Goal: Information Seeking & Learning: Learn about a topic

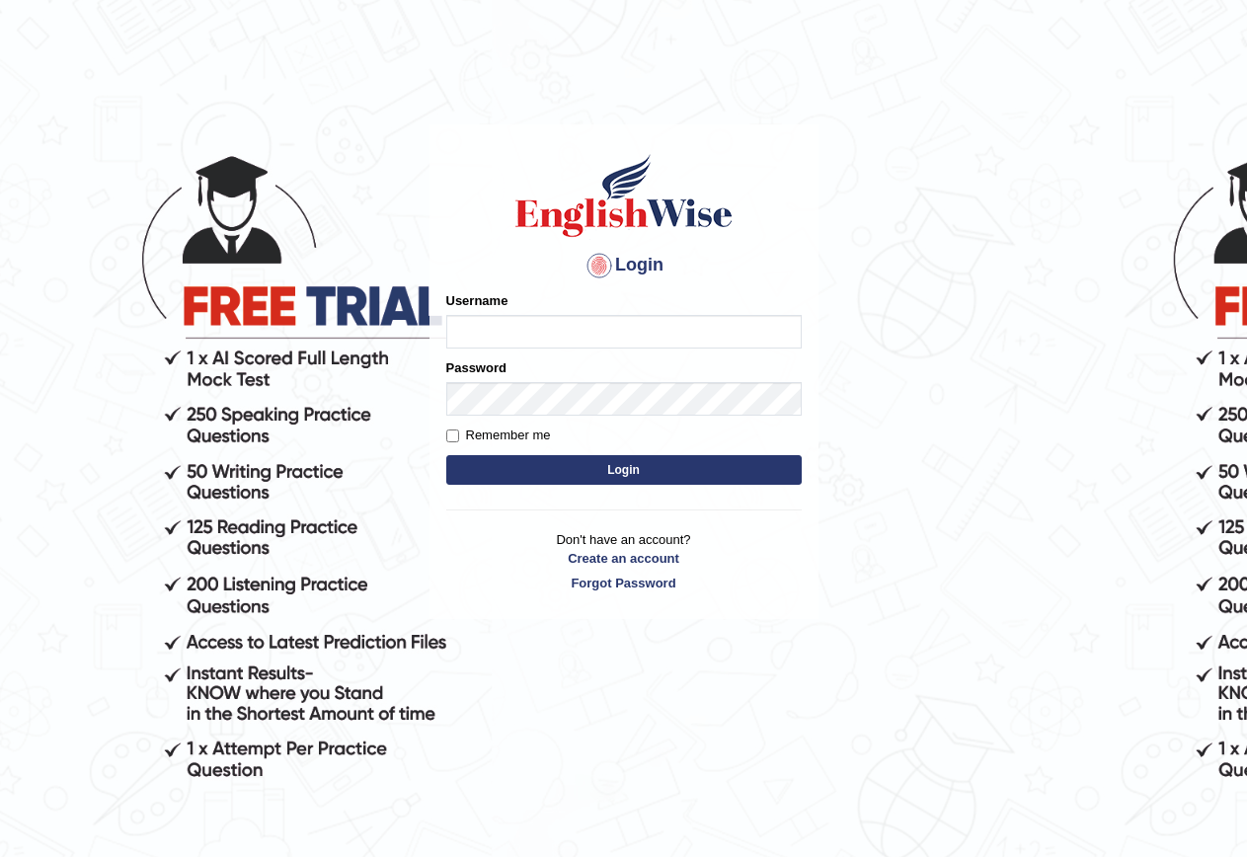
click at [671, 345] on input "Username" at bounding box center [623, 332] width 355 height 34
type input "HuseyinU"
click at [610, 473] on button "Login" at bounding box center [623, 470] width 355 height 30
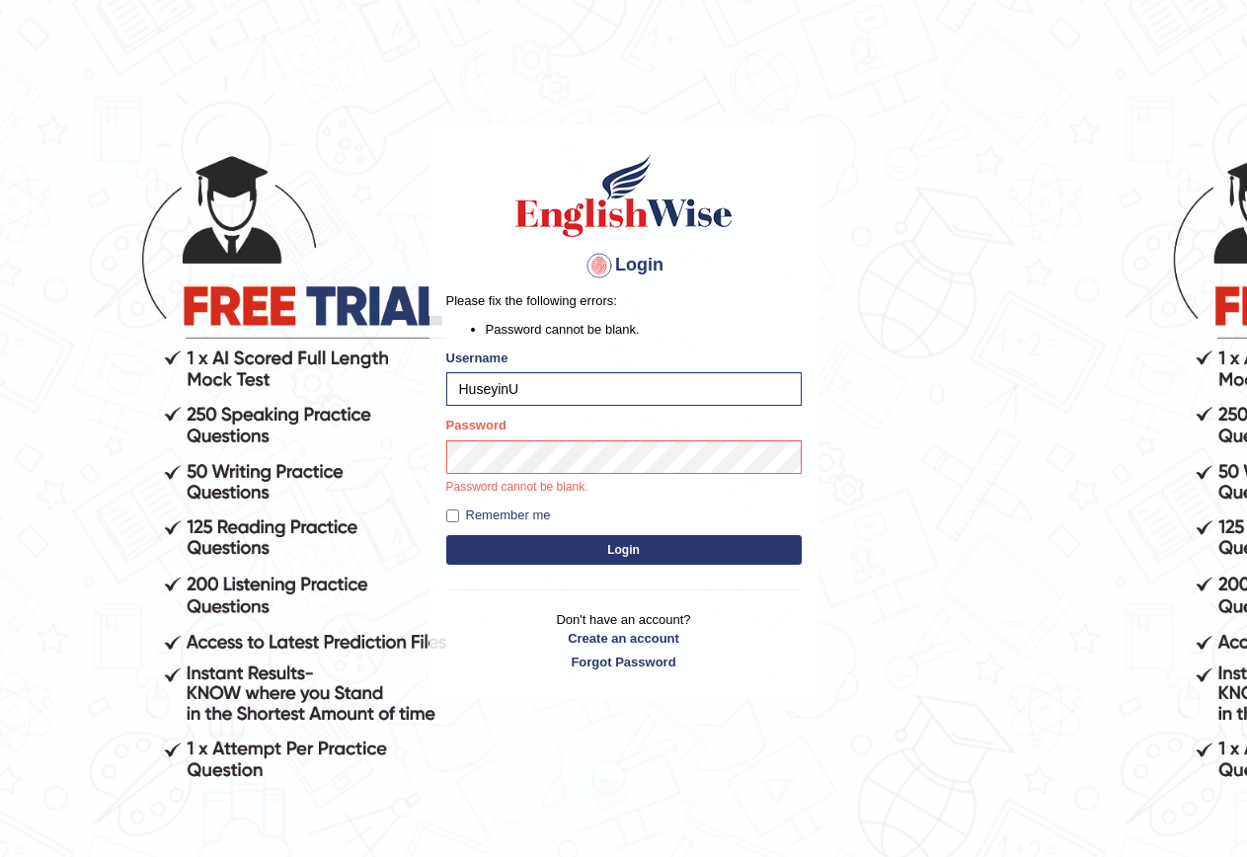
click at [645, 568] on form "Please fix the following errors: Password cannot be blank. Username HuseyinU Pa…" at bounding box center [623, 430] width 355 height 278
click at [653, 561] on div "Login Please fix the following errors: Password cannot be blank. Username Husey…" at bounding box center [623, 410] width 389 height 573
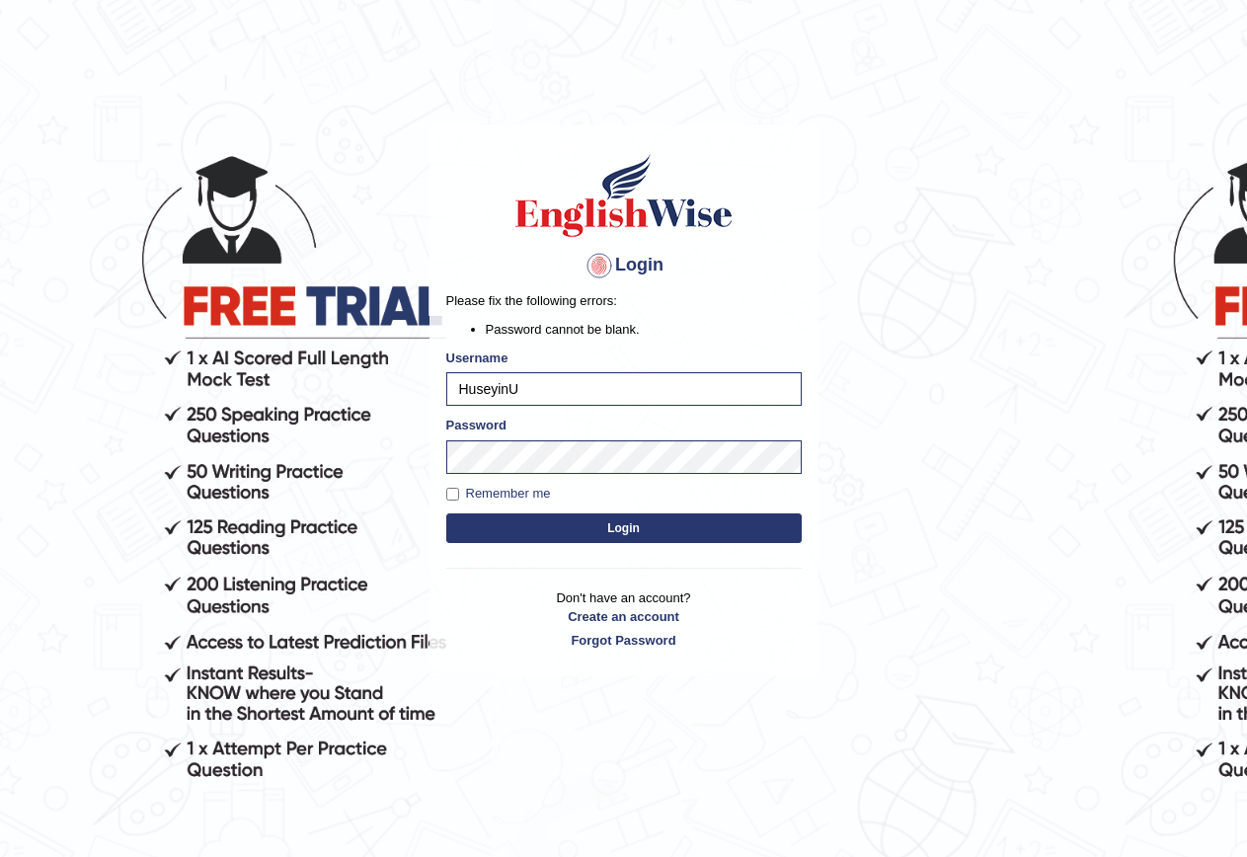
click at [688, 527] on button "Login" at bounding box center [623, 528] width 355 height 30
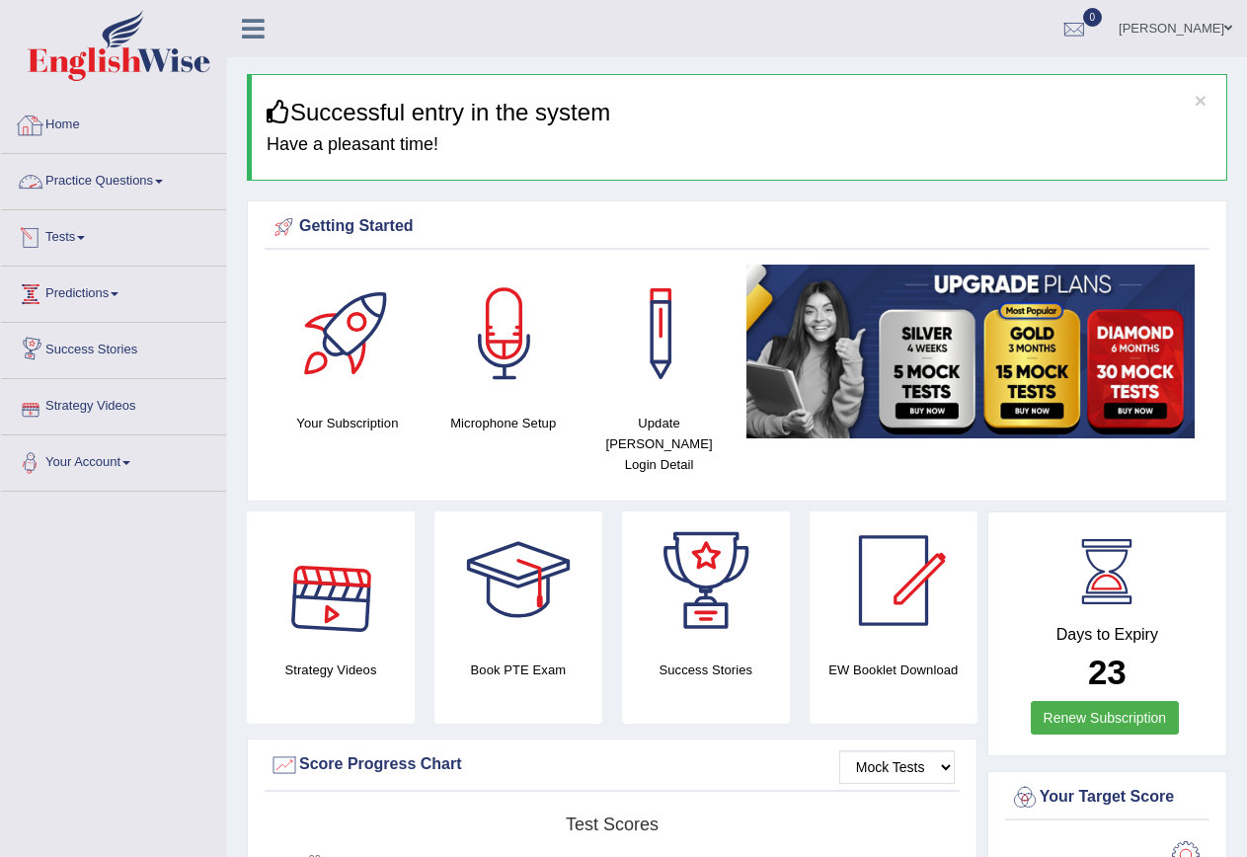
click at [102, 187] on link "Practice Questions" at bounding box center [113, 178] width 225 height 49
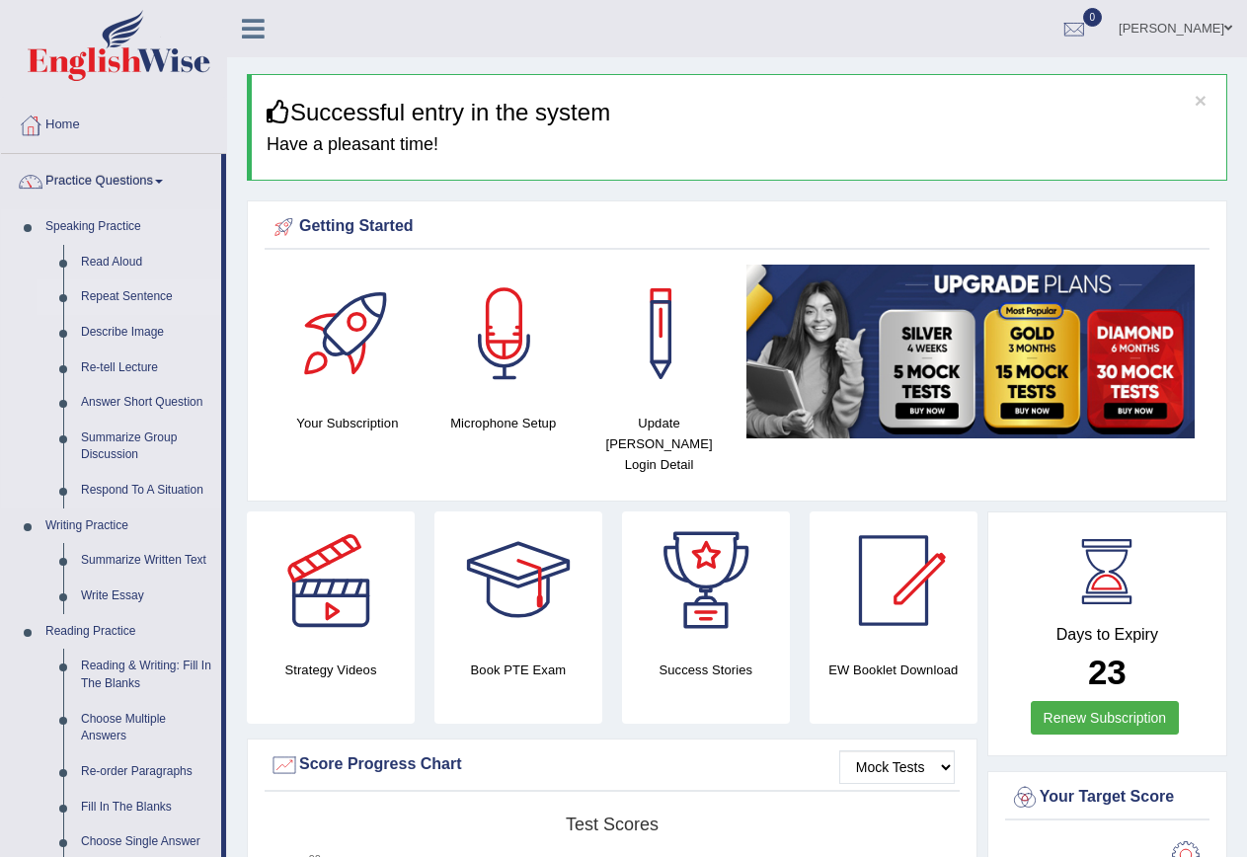
click at [125, 298] on link "Repeat Sentence" at bounding box center [146, 297] width 149 height 36
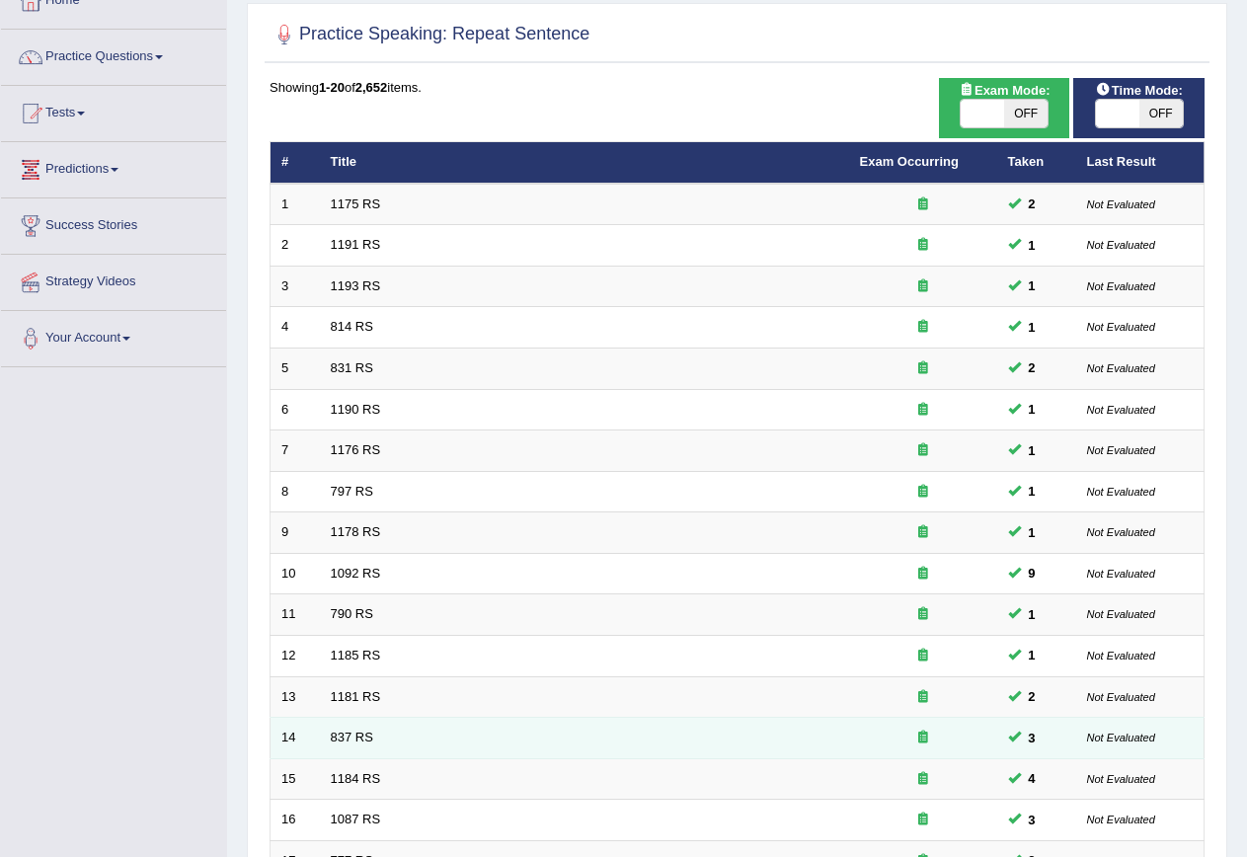
scroll to position [450, 0]
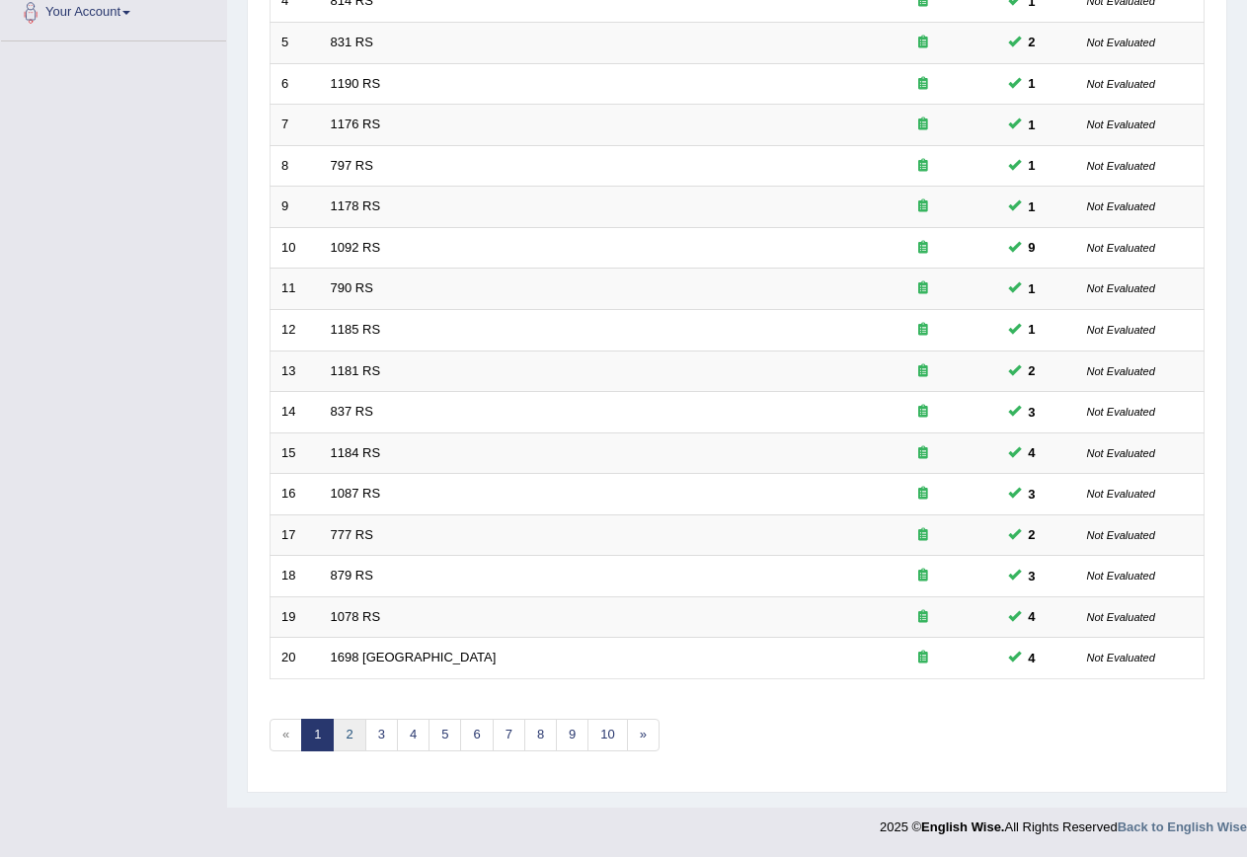
click at [350, 729] on link "2" at bounding box center [349, 735] width 33 height 33
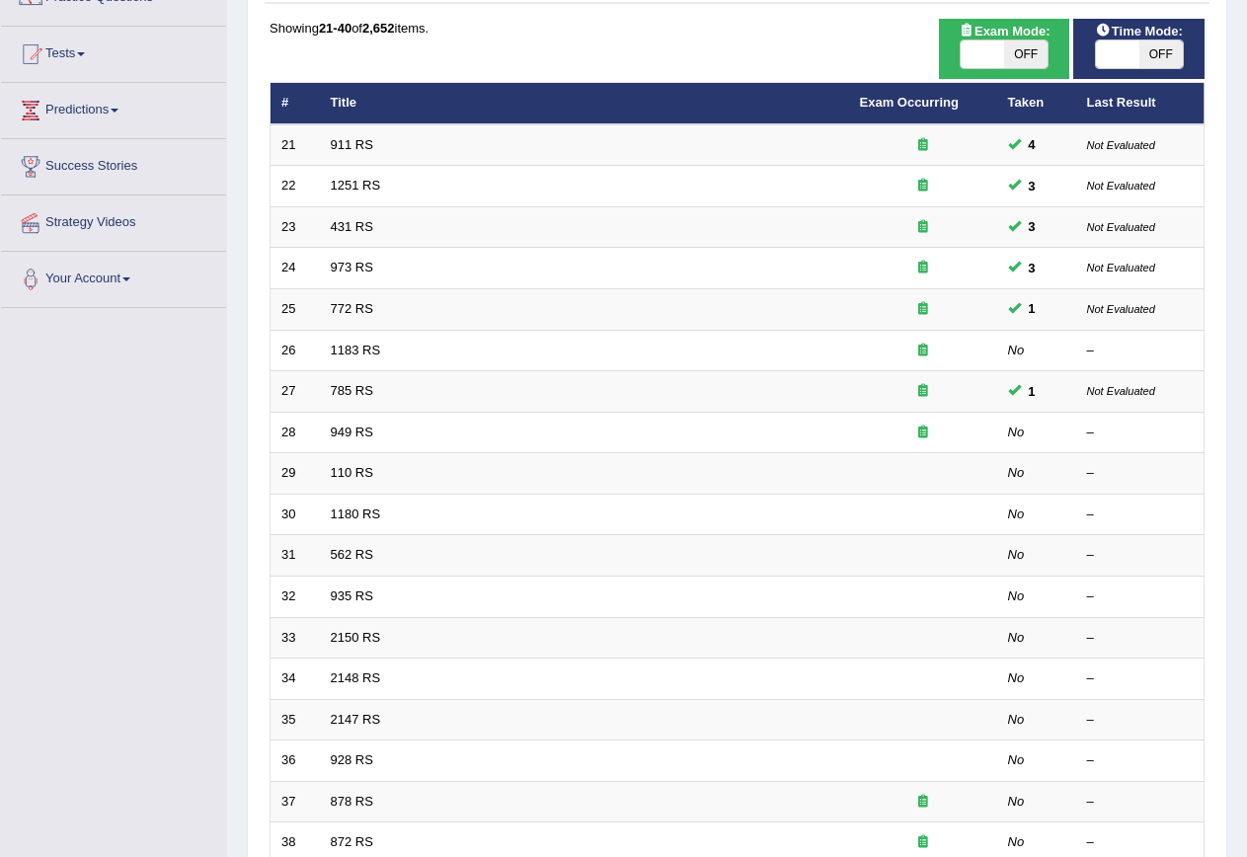
scroll to position [197, 0]
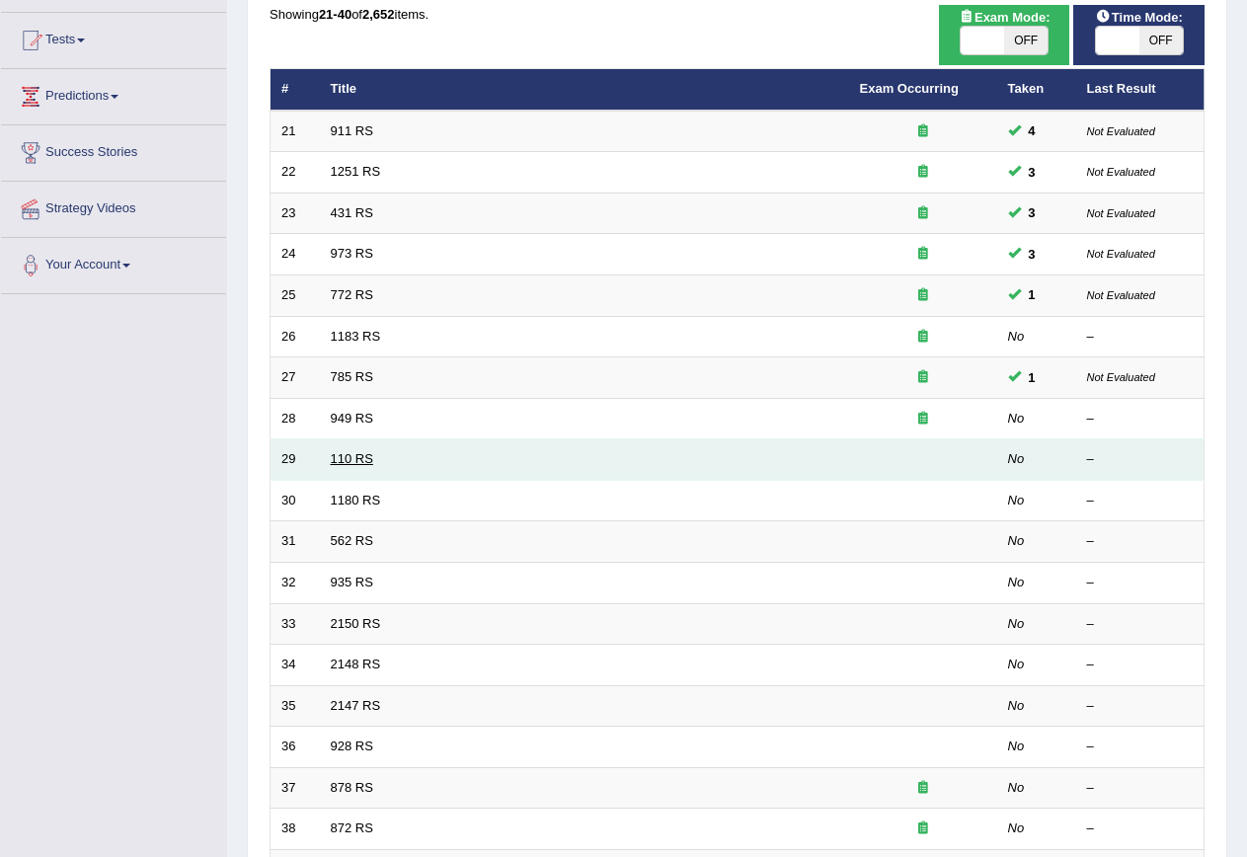
click at [346, 466] on link "110 RS" at bounding box center [352, 458] width 42 height 15
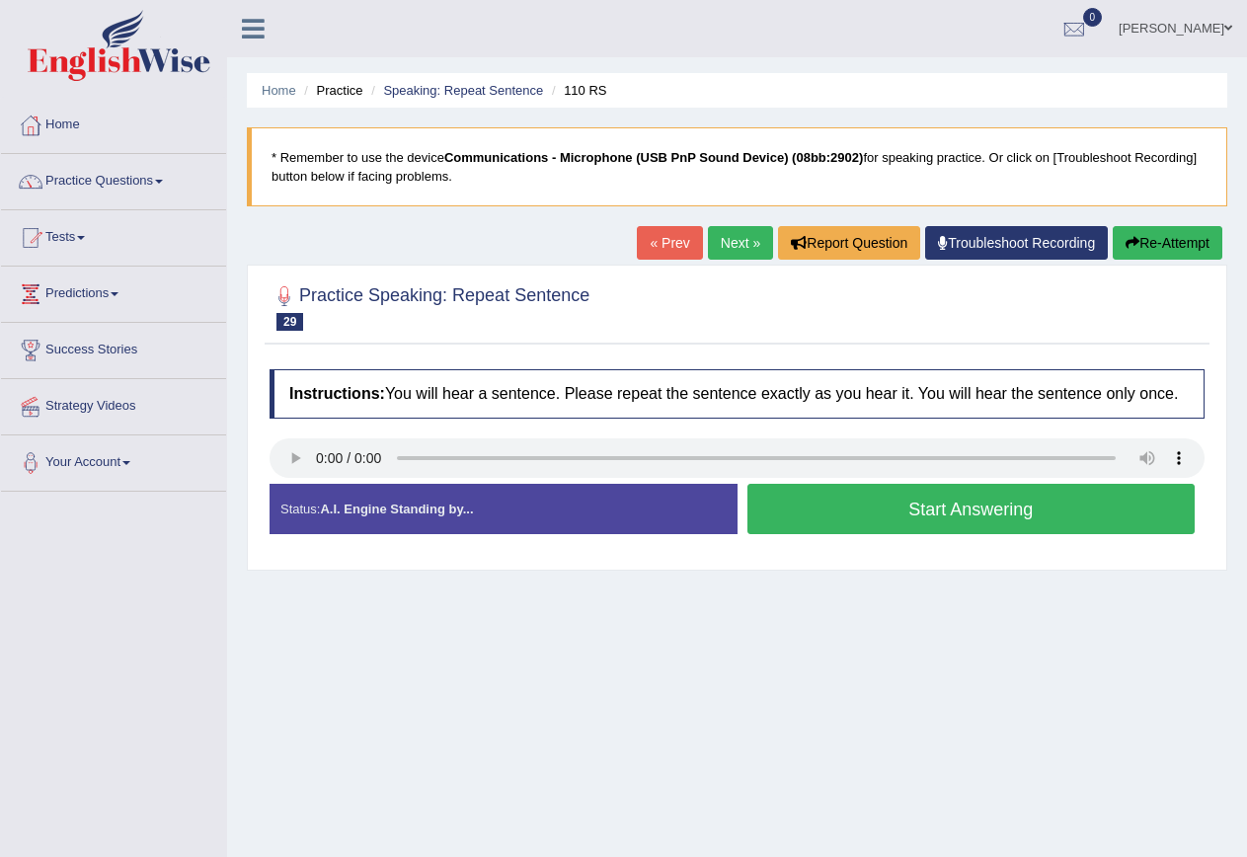
click at [935, 515] on button "Start Answering" at bounding box center [971, 509] width 448 height 50
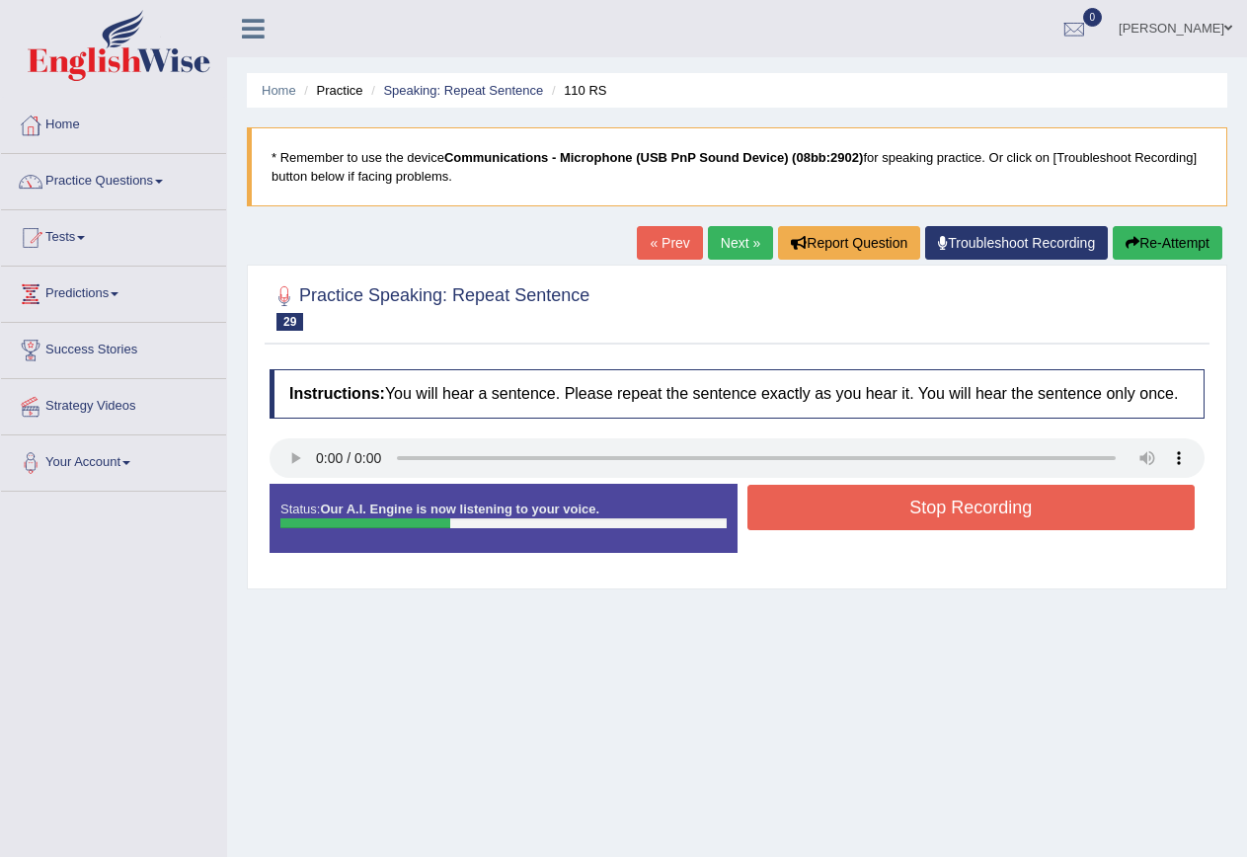
click at [935, 515] on button "Stop Recording" at bounding box center [971, 507] width 448 height 45
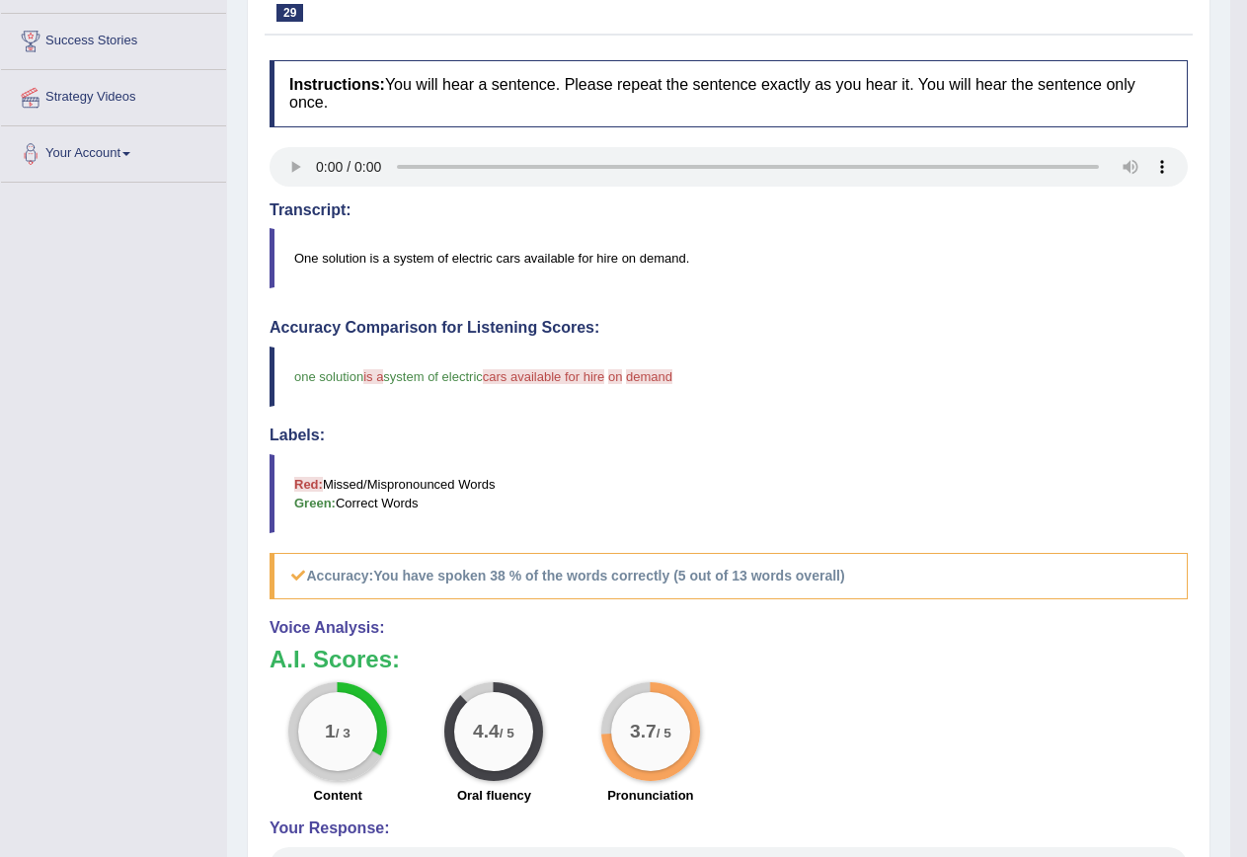
scroll to position [197, 0]
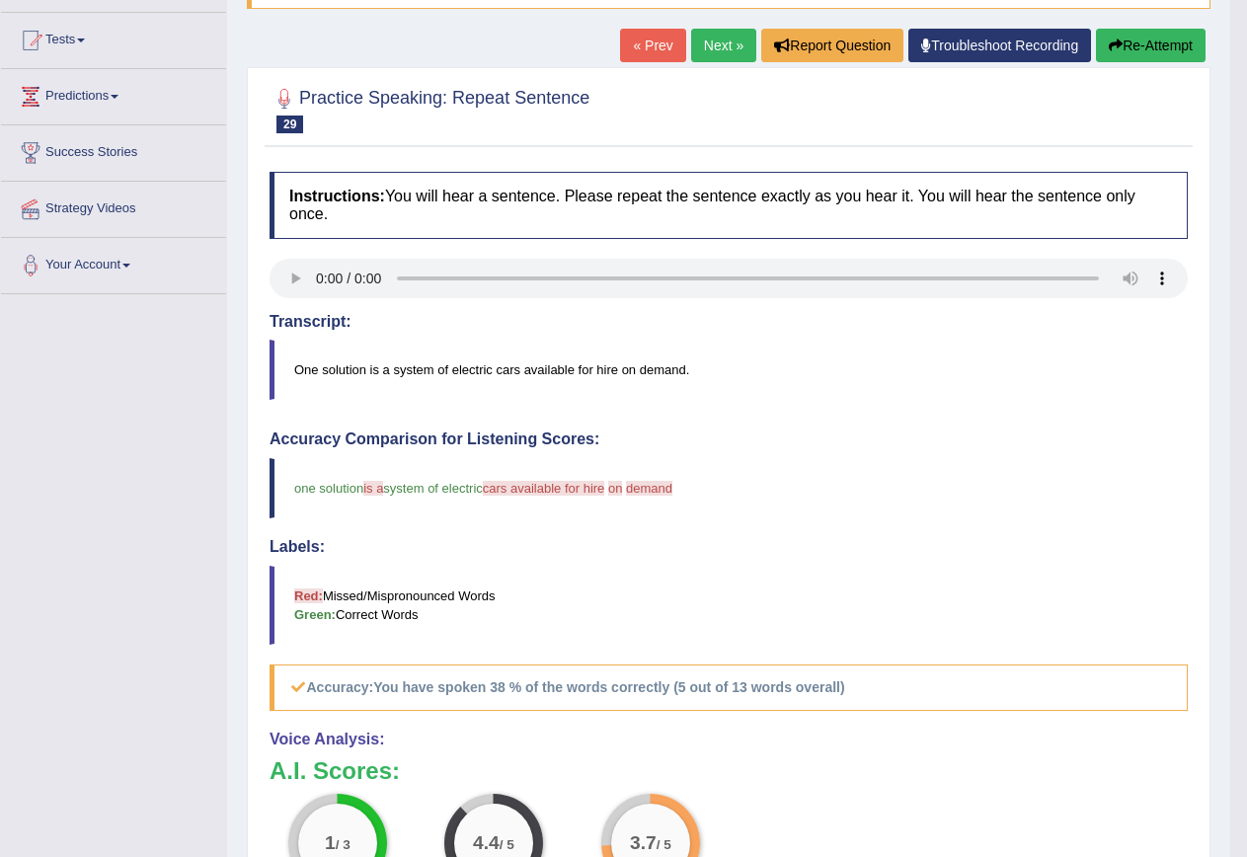
drag, startPoint x: 1126, startPoint y: 62, endPoint x: 1115, endPoint y: 62, distance: 10.9
click at [1126, 62] on button "Re-Attempt" at bounding box center [1151, 46] width 110 height 34
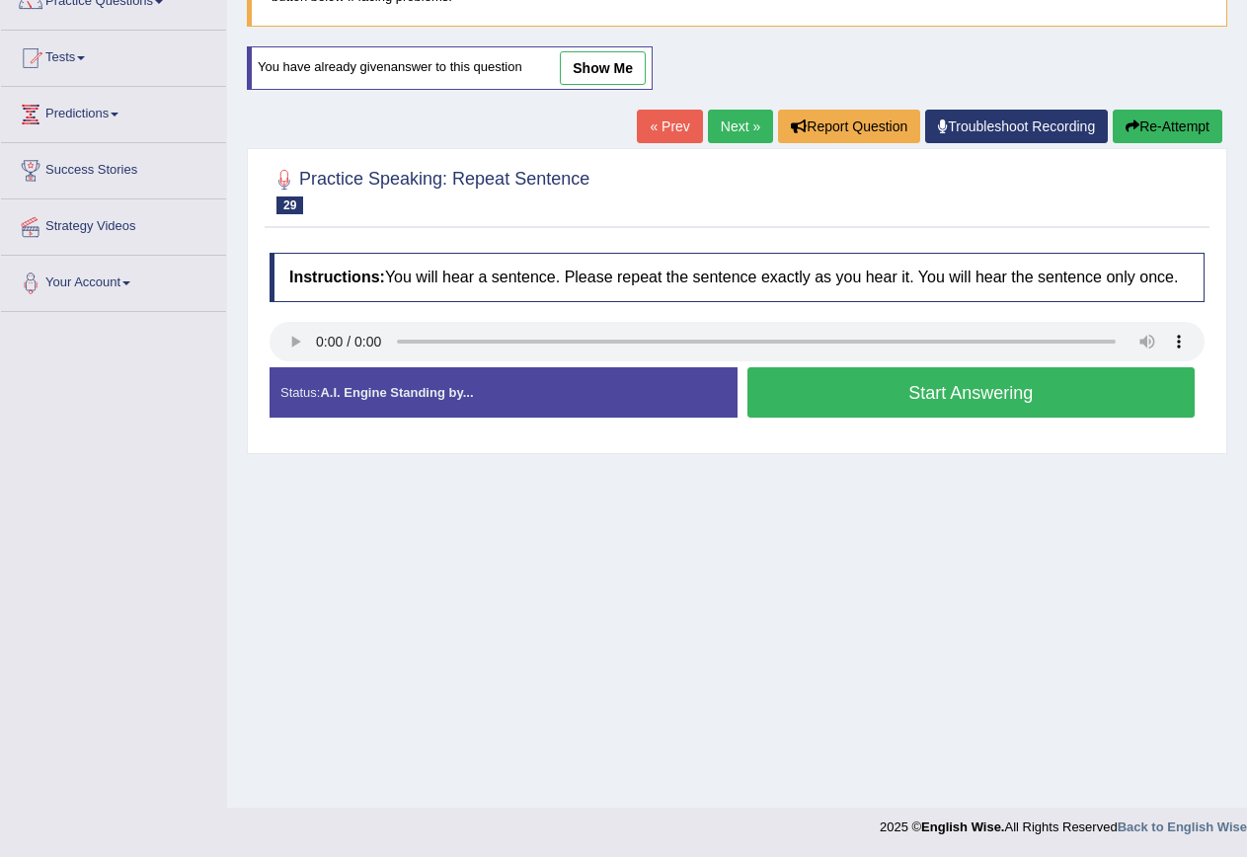
click at [932, 398] on button "Start Answering" at bounding box center [971, 392] width 448 height 50
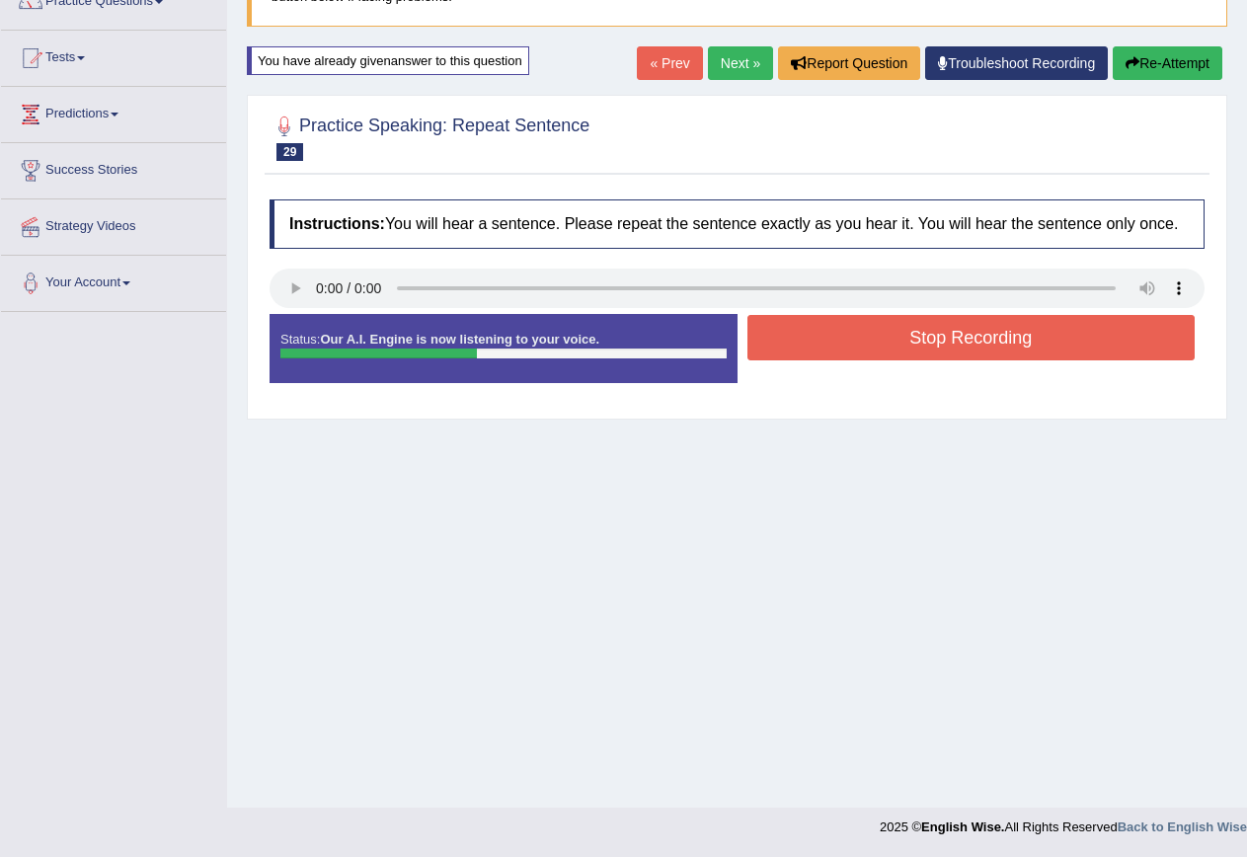
click at [928, 349] on button "Stop Recording" at bounding box center [971, 337] width 448 height 45
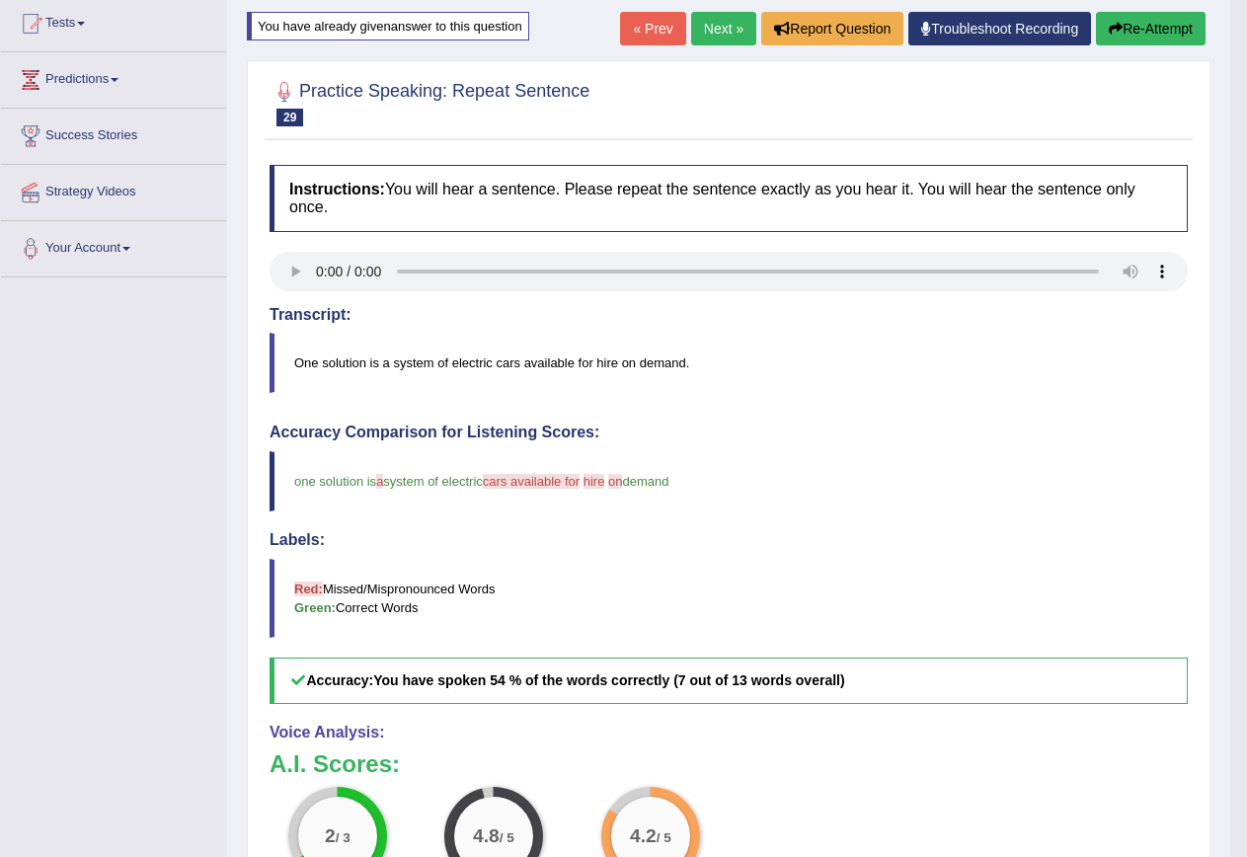
scroll to position [180, 0]
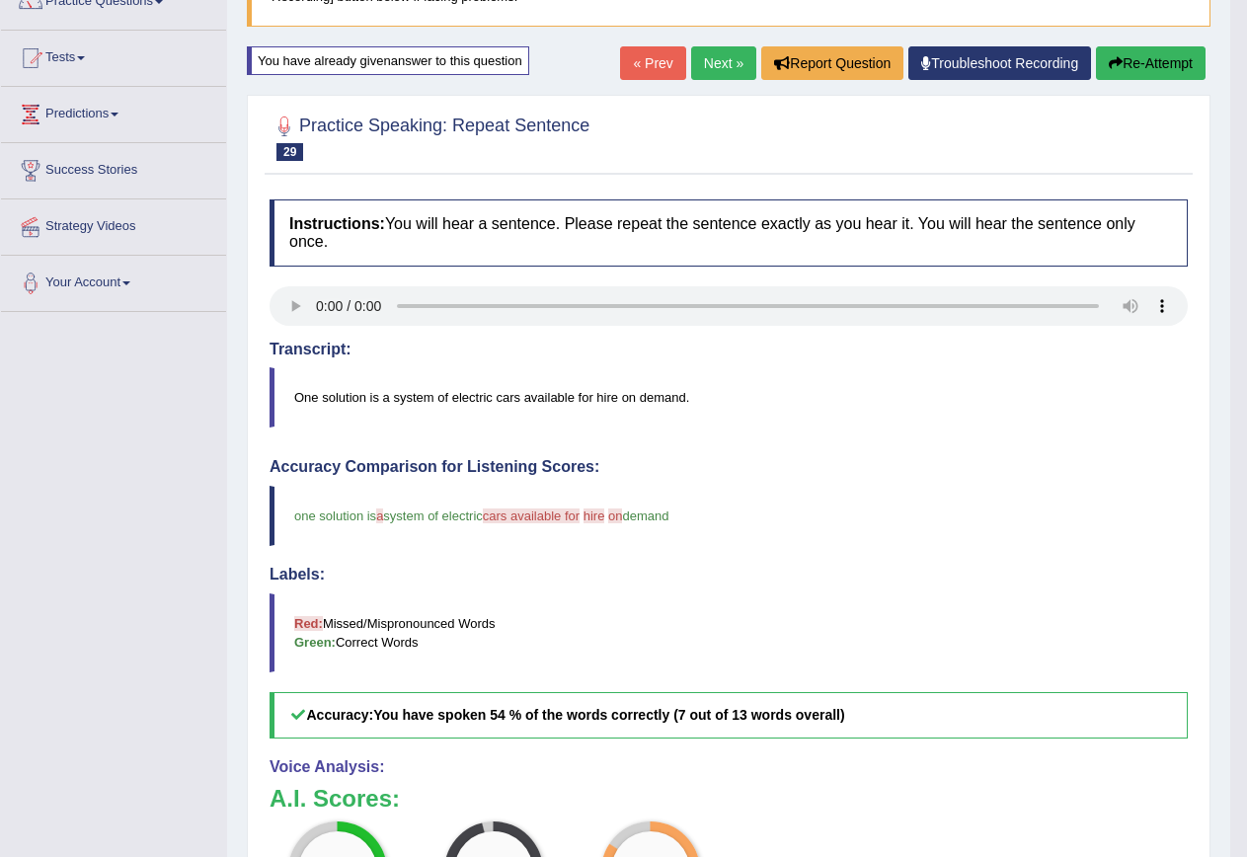
click at [712, 62] on link "Next »" at bounding box center [723, 63] width 65 height 34
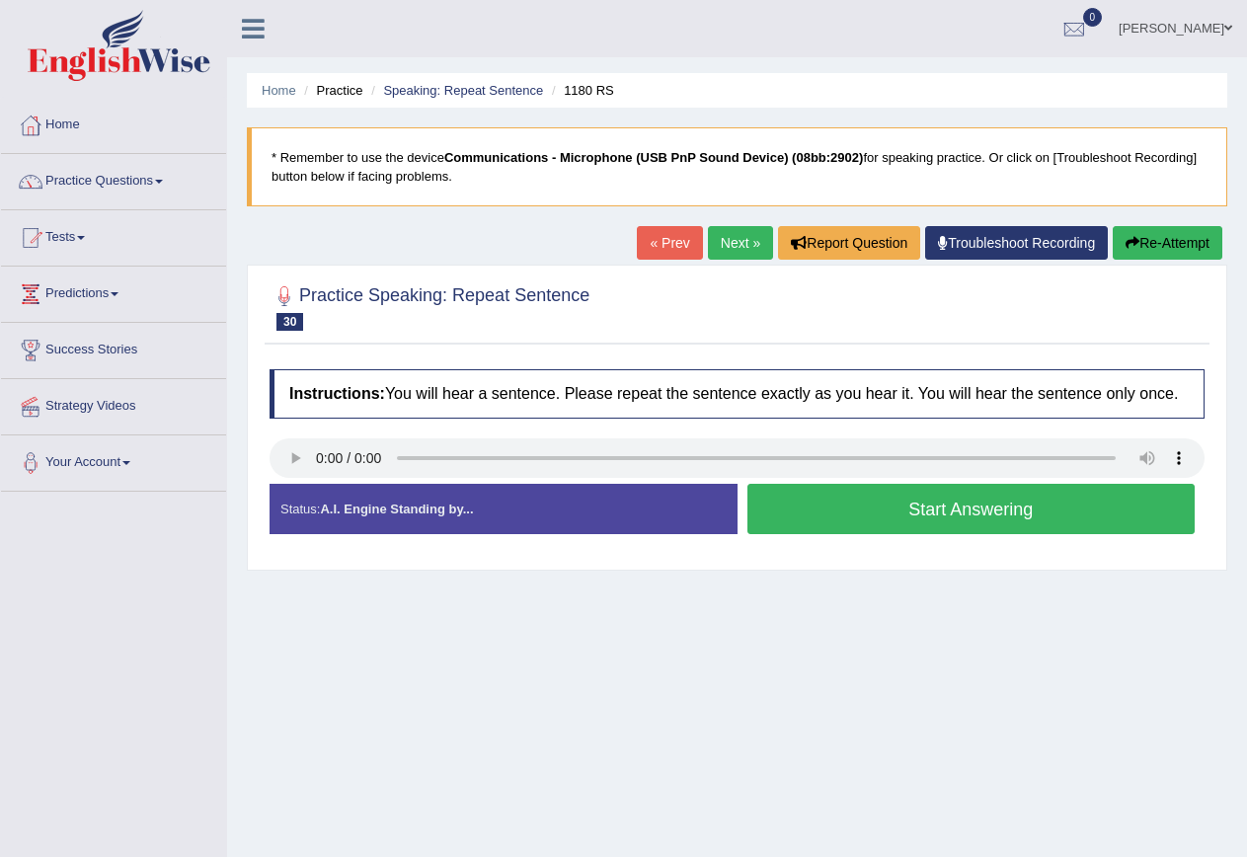
click at [1103, 511] on button "Start Answering" at bounding box center [971, 509] width 448 height 50
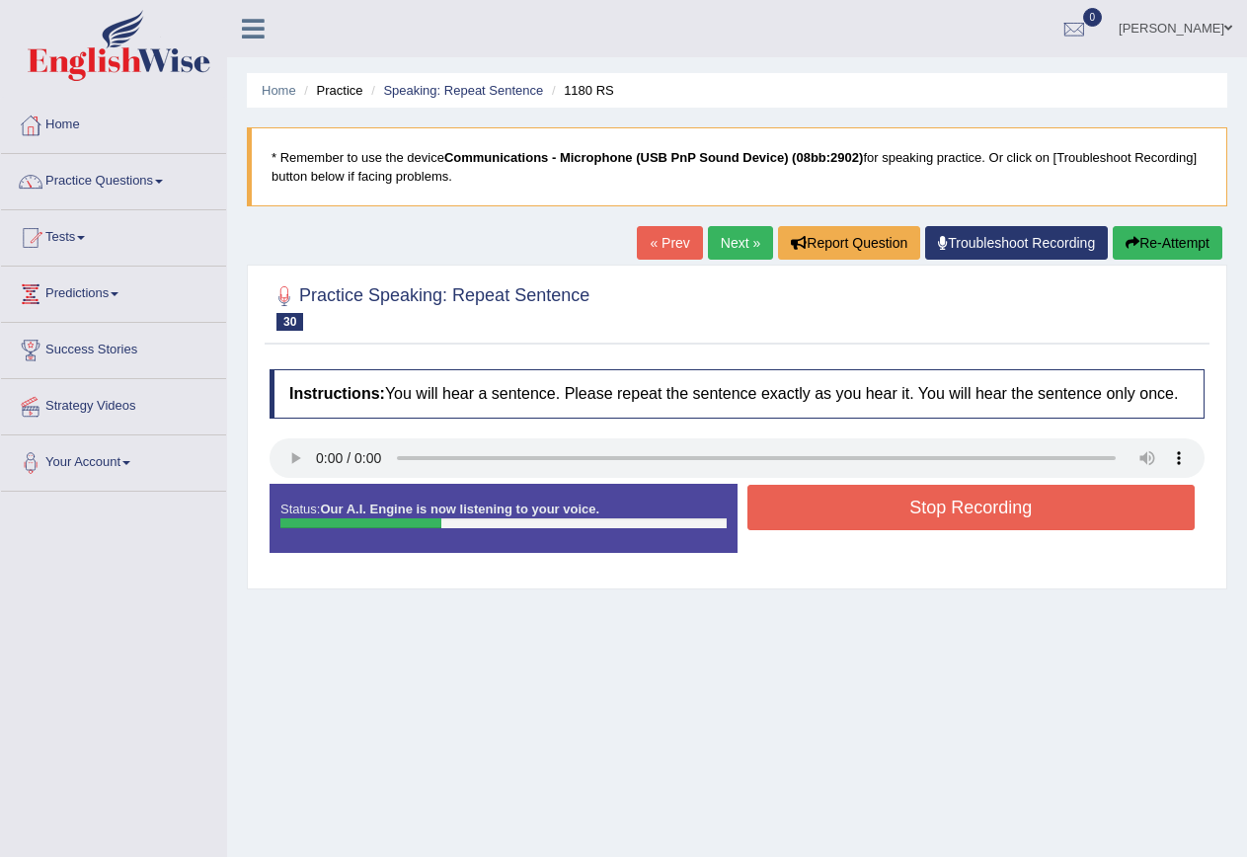
click at [1108, 506] on button "Stop Recording" at bounding box center [971, 507] width 448 height 45
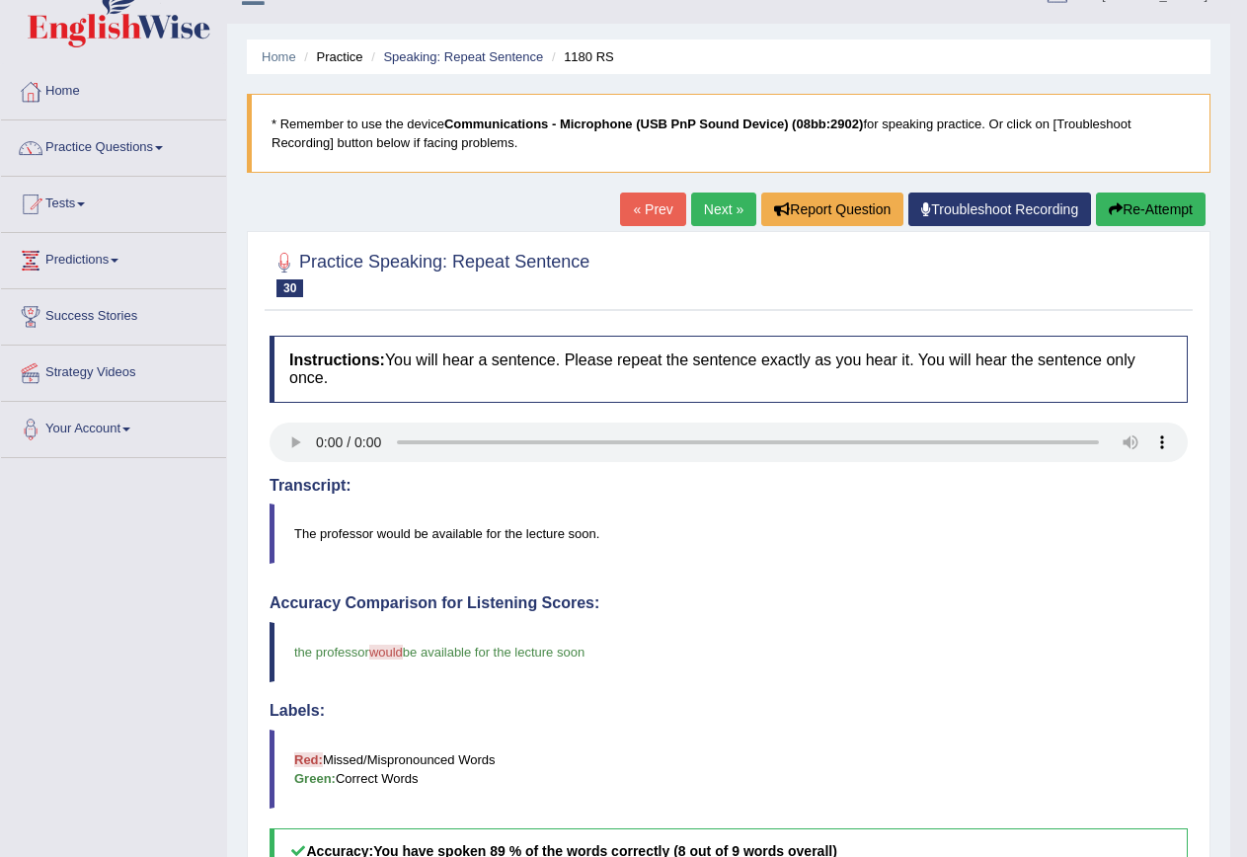
scroll to position [99, 0]
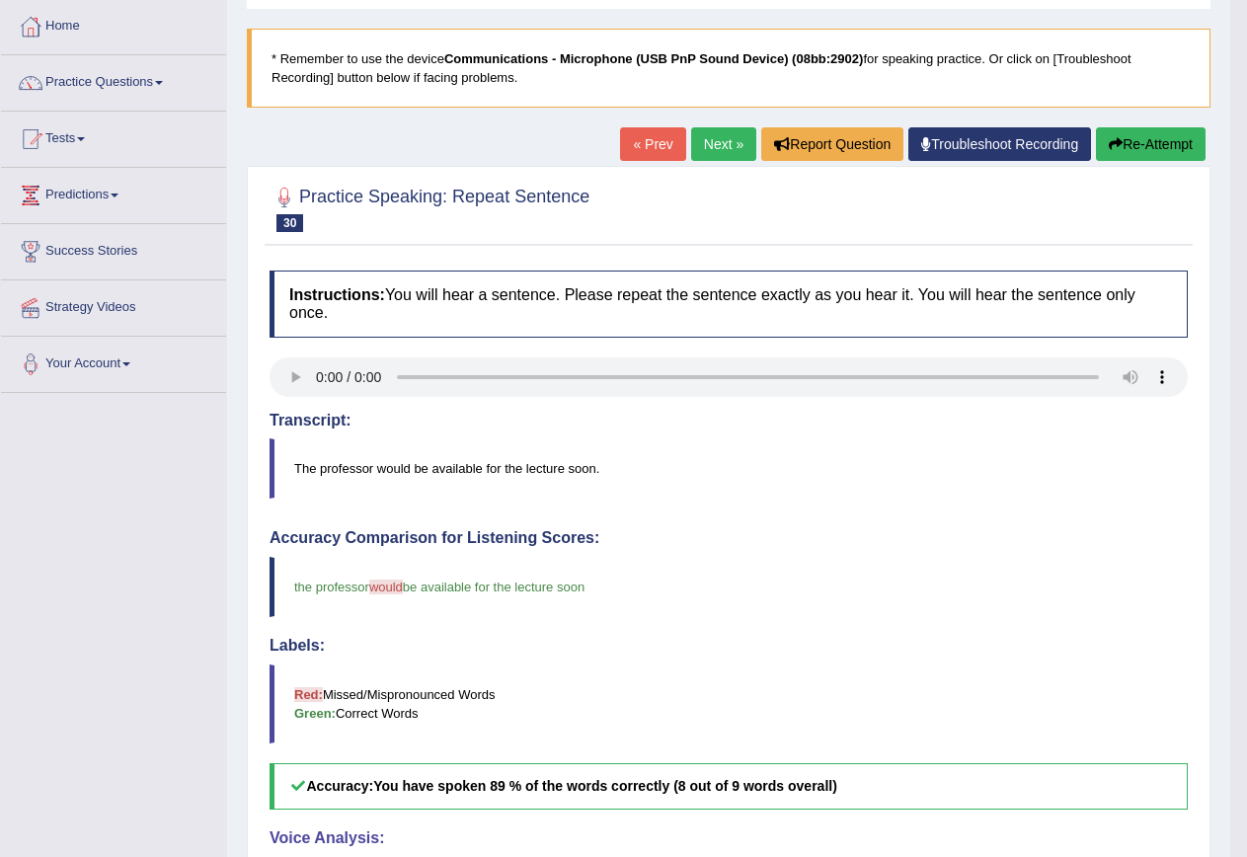
click at [694, 142] on link "Next »" at bounding box center [723, 144] width 65 height 34
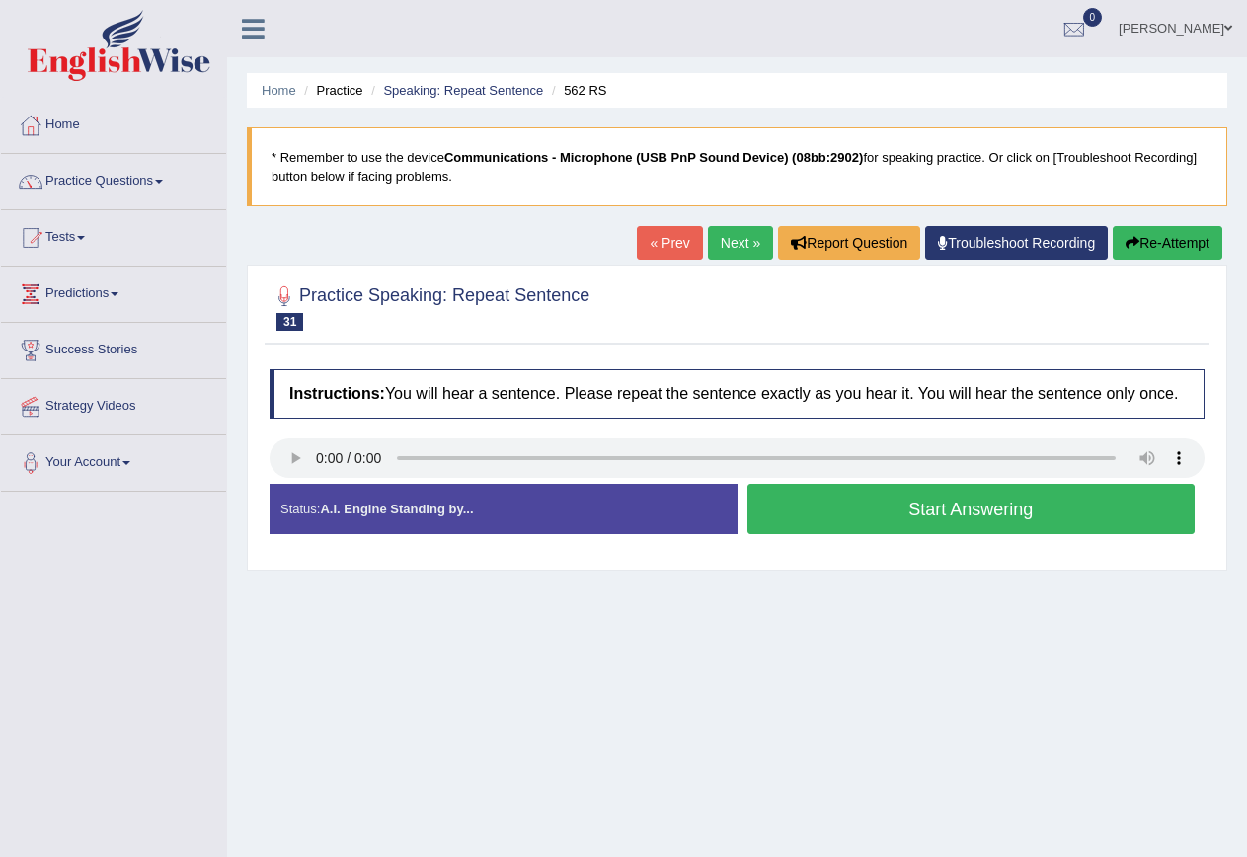
click at [939, 551] on div "Status: A.I. Engine Standing by... Start Answering Stop Recording" at bounding box center [736, 519] width 935 height 70
click at [965, 522] on button "Start Answering" at bounding box center [971, 509] width 448 height 50
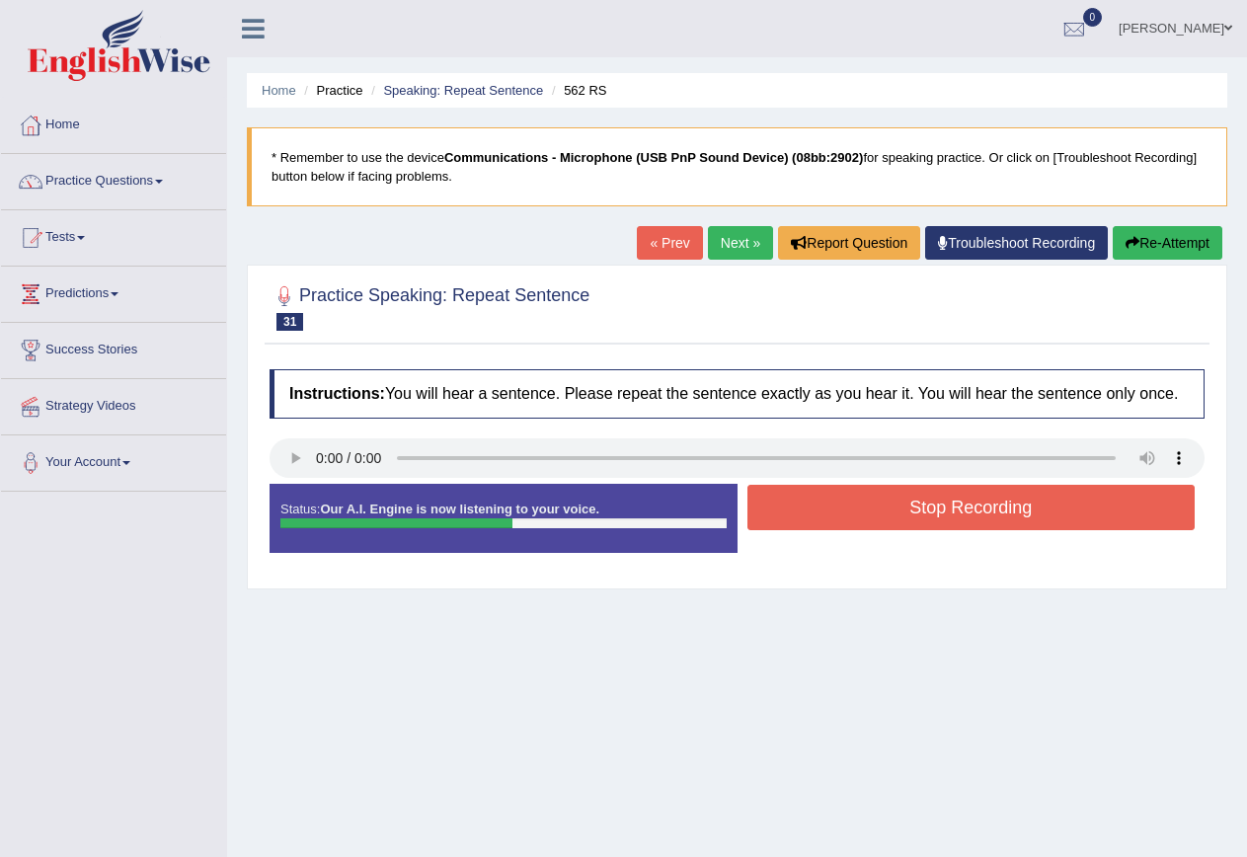
click at [965, 522] on button "Stop Recording" at bounding box center [971, 507] width 448 height 45
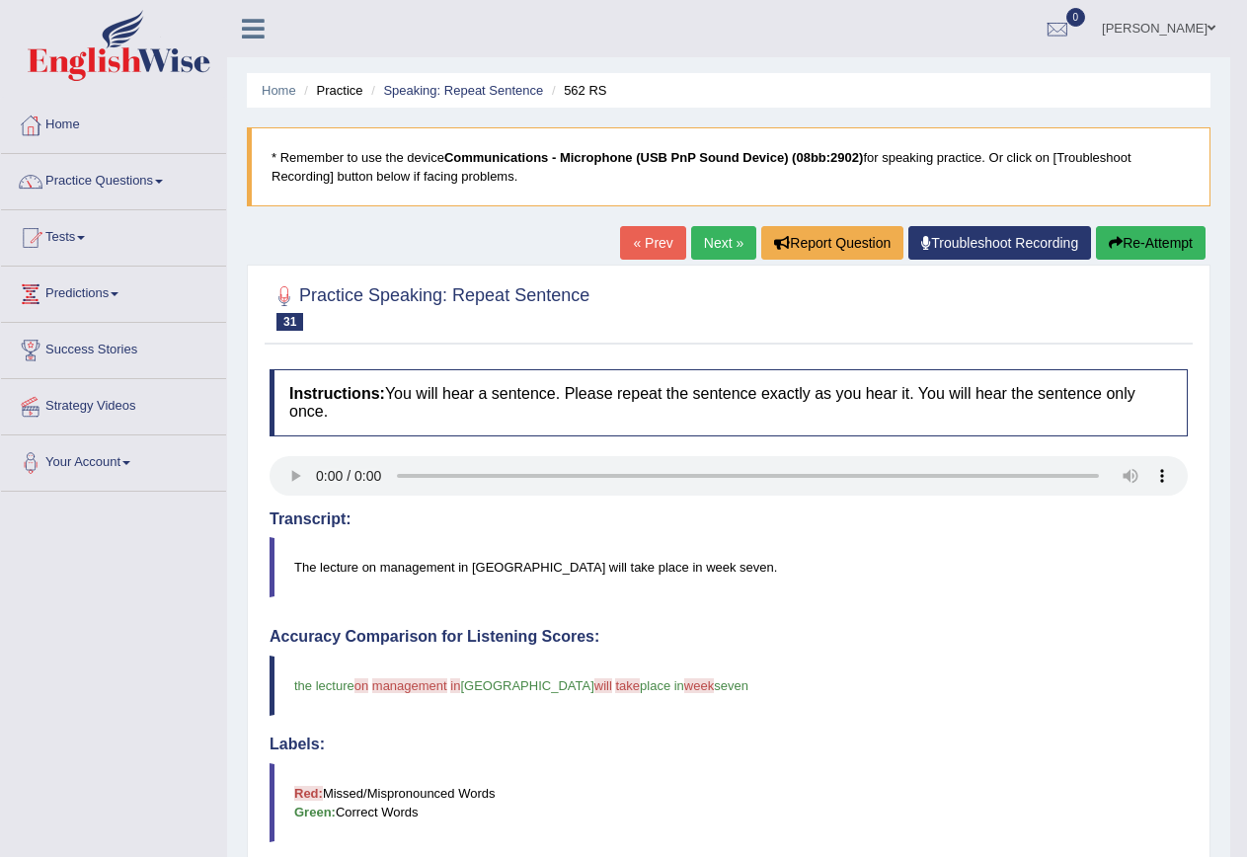
click at [709, 239] on link "Next »" at bounding box center [723, 243] width 65 height 34
